Goal: Navigation & Orientation: Find specific page/section

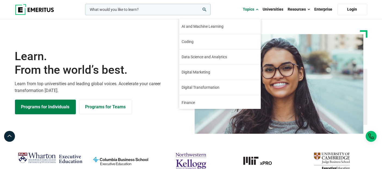
scroll to position [3, 0]
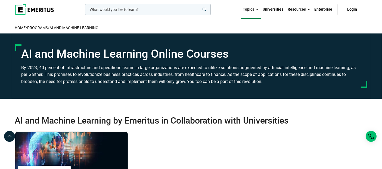
click at [37, 8] on img at bounding box center [34, 9] width 39 height 11
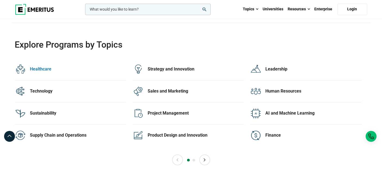
scroll to position [1088, 0]
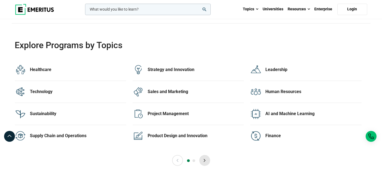
click at [208, 158] on button "Next" at bounding box center [204, 160] width 11 height 11
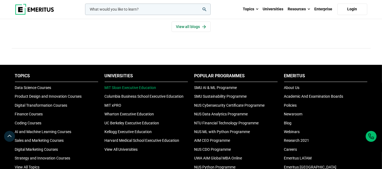
scroll to position [1783, 0]
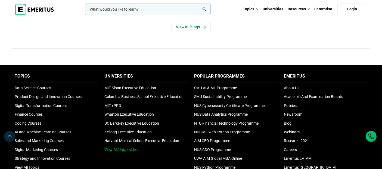
click at [120, 147] on link "View All Universities" at bounding box center [121, 149] width 33 height 4
